Goal: Information Seeking & Learning: Learn about a topic

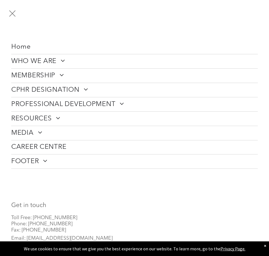
click at [17, 14] on button "menu" at bounding box center [12, 13] width 15 height 15
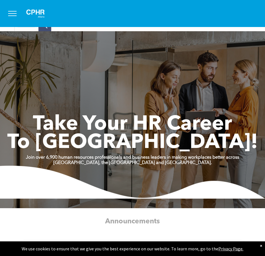
click at [15, 13] on span "menu" at bounding box center [12, 13] width 8 height 1
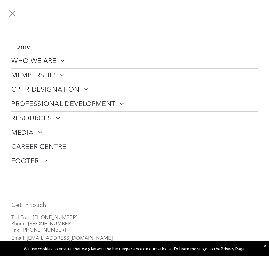
click at [42, 146] on span "CAREER CENTRE" at bounding box center [38, 147] width 55 height 8
click at [100, 100] on span "PROFESSIONAL DEVELOPMENT" at bounding box center [67, 104] width 113 height 8
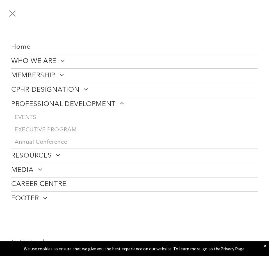
click at [100, 100] on span "PROFESSIONAL DEVELOPMENT" at bounding box center [67, 104] width 113 height 8
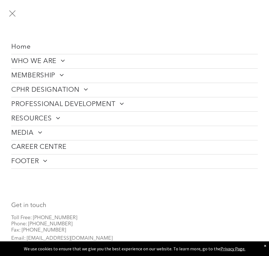
click at [51, 116] on span "RESOURCES" at bounding box center [35, 118] width 49 height 8
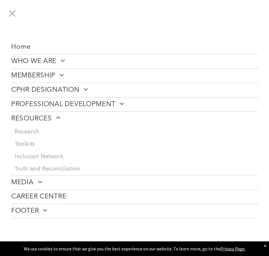
click at [51, 116] on span "RESOURCES" at bounding box center [35, 118] width 49 height 8
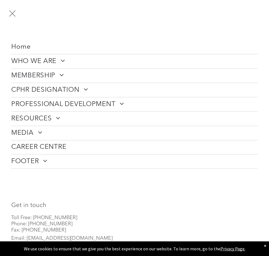
click at [48, 76] on span "MEMBERSHIP" at bounding box center [37, 75] width 53 height 8
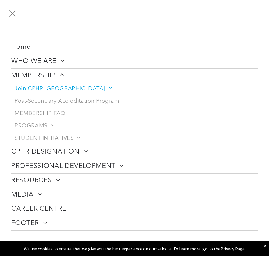
click at [42, 90] on span "Join CPHR [GEOGRAPHIC_DATA]" at bounding box center [63, 88] width 97 height 7
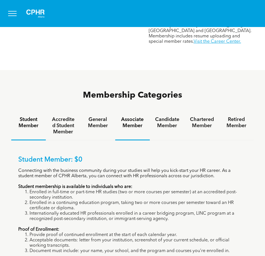
scroll to position [309, 0]
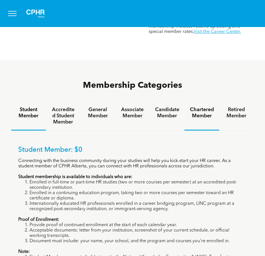
click at [203, 106] on h4 "Chartered Member" at bounding box center [201, 112] width 24 height 12
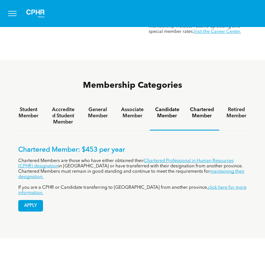
click at [166, 106] on h4 "Candidate Member" at bounding box center [167, 112] width 24 height 12
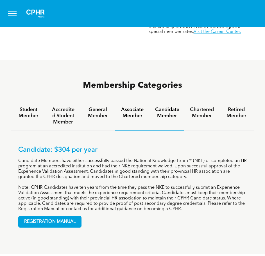
click at [125, 106] on h4 "Associate Member" at bounding box center [132, 112] width 24 height 12
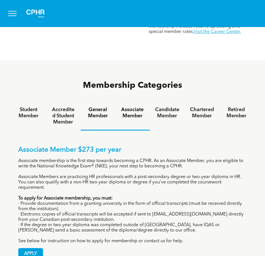
click at [95, 106] on h4 "General Member" at bounding box center [98, 112] width 24 height 12
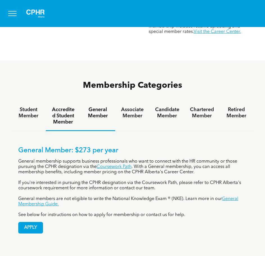
click at [66, 106] on h4 "Accredited Student Member" at bounding box center [63, 115] width 24 height 19
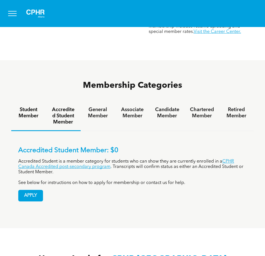
click at [29, 106] on h4 "Student Member" at bounding box center [28, 112] width 24 height 12
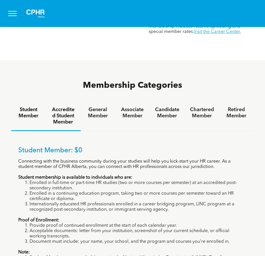
click at [57, 106] on h4 "Accredited Student Member" at bounding box center [63, 115] width 24 height 19
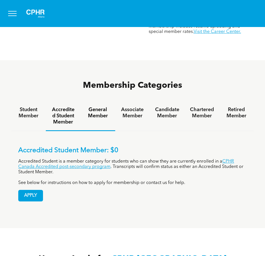
click at [98, 106] on h4 "General Member" at bounding box center [98, 112] width 24 height 12
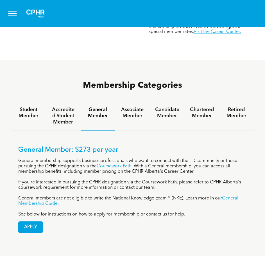
click at [214, 130] on div "General Member: $273 per year General membership supports business professional…" at bounding box center [132, 184] width 242 height 109
click at [211, 130] on div "General Member: $273 per year General membership supports business professional…" at bounding box center [132, 184] width 242 height 109
click at [171, 106] on h4 "Candidate Member" at bounding box center [167, 112] width 24 height 12
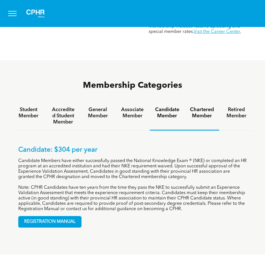
click at [202, 106] on h4 "Chartered Member" at bounding box center [201, 112] width 24 height 12
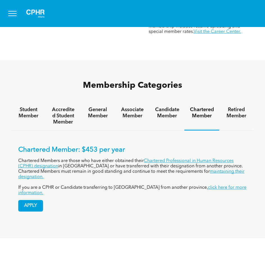
click at [187, 130] on div "Chartered Member: $453 per year Chartered Members are those who have either obt…" at bounding box center [132, 174] width 242 height 88
click at [165, 185] on div "Membership Categories Student Member Accredited Student Member General Member A…" at bounding box center [132, 149] width 265 height 178
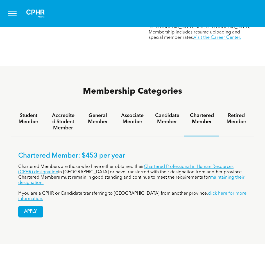
scroll to position [253, 0]
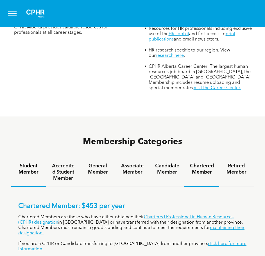
click at [36, 163] on h4 "Student Member" at bounding box center [28, 169] width 24 height 12
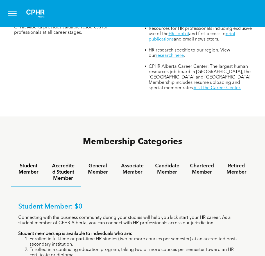
click at [60, 163] on h4 "Accredited Student Member" at bounding box center [63, 172] width 24 height 19
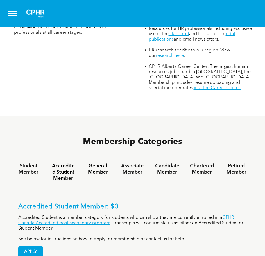
click at [102, 163] on h4 "General Member" at bounding box center [98, 169] width 24 height 12
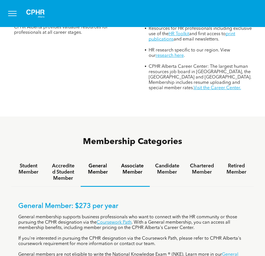
click at [139, 163] on h4 "Associate Member" at bounding box center [132, 169] width 24 height 12
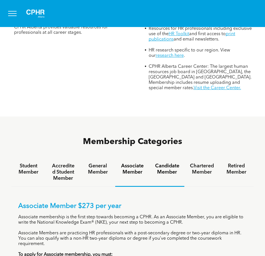
click at [166, 163] on h4 "Candidate Member" at bounding box center [167, 169] width 24 height 12
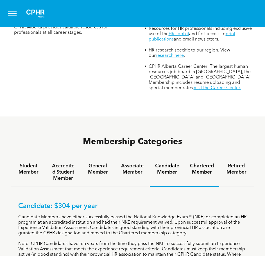
click at [196, 163] on h4 "Chartered Member" at bounding box center [201, 169] width 24 height 12
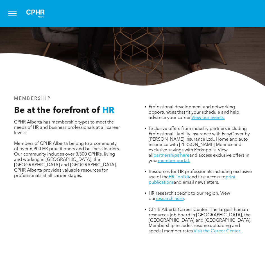
scroll to position [140, 0]
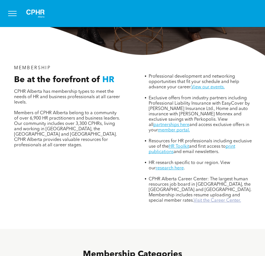
click at [194, 198] on link "Visit the Career Center." at bounding box center [217, 200] width 47 height 4
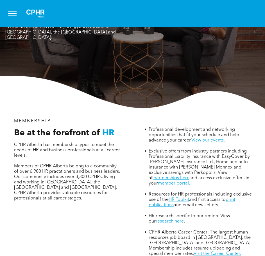
scroll to position [0, 0]
